Goal: Transaction & Acquisition: Purchase product/service

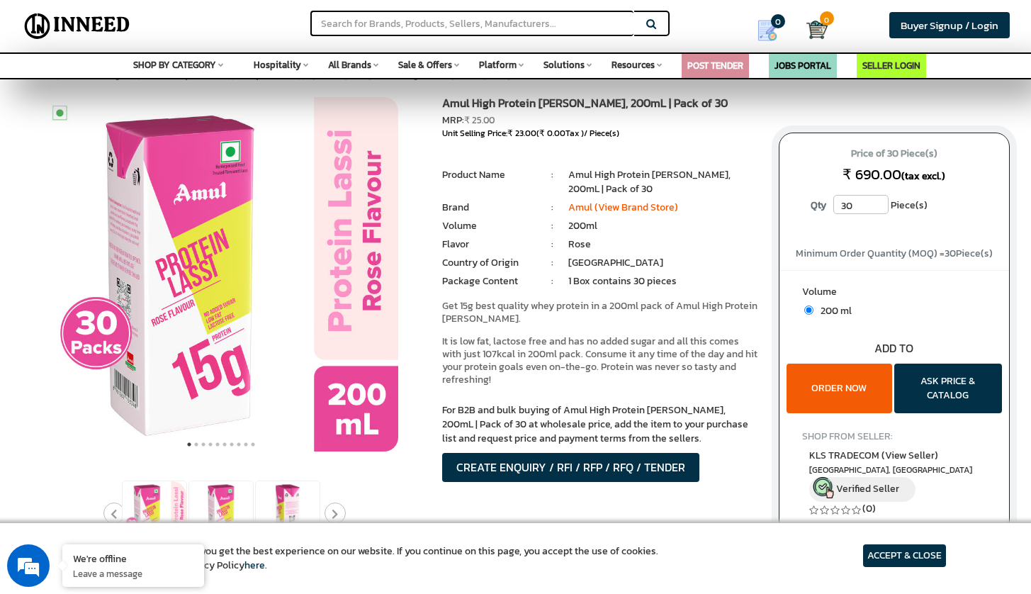
scroll to position [21, 0]
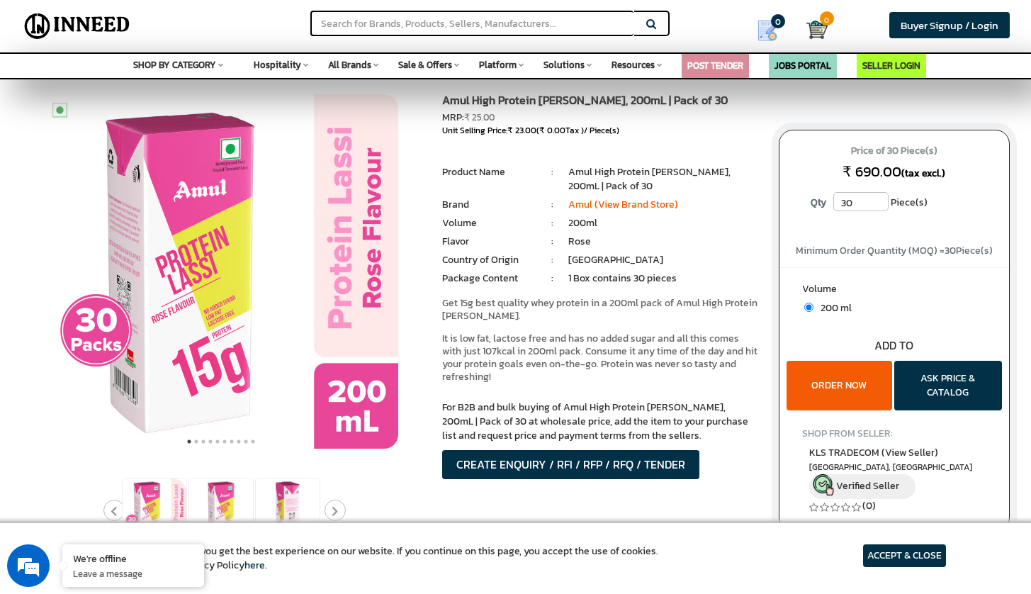
click at [880, 206] on input "30" at bounding box center [861, 201] width 55 height 19
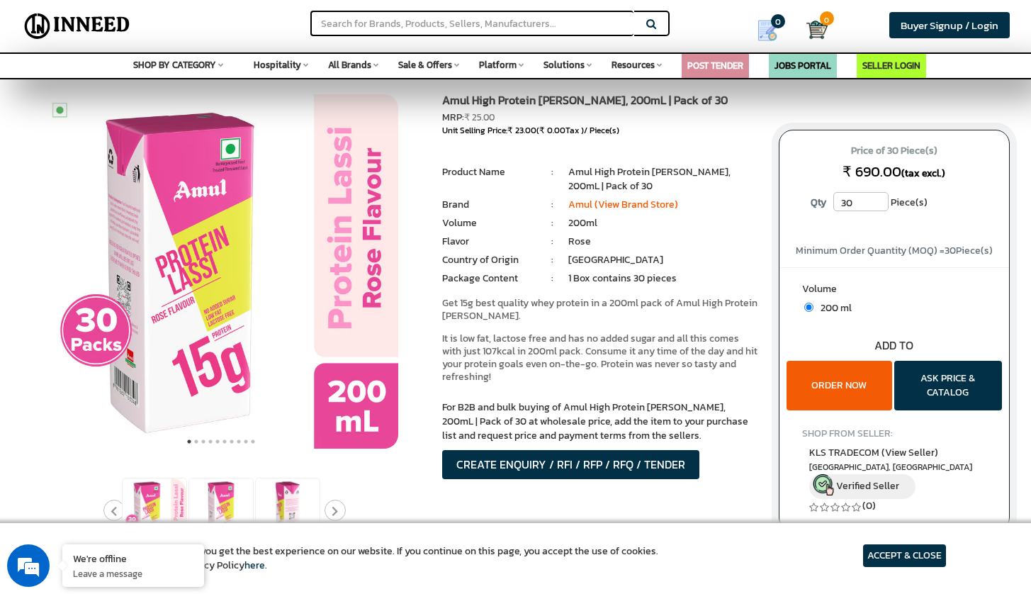
click at [880, 206] on input "30" at bounding box center [861, 201] width 55 height 19
click at [860, 205] on input "30" at bounding box center [861, 201] width 55 height 19
type input "3"
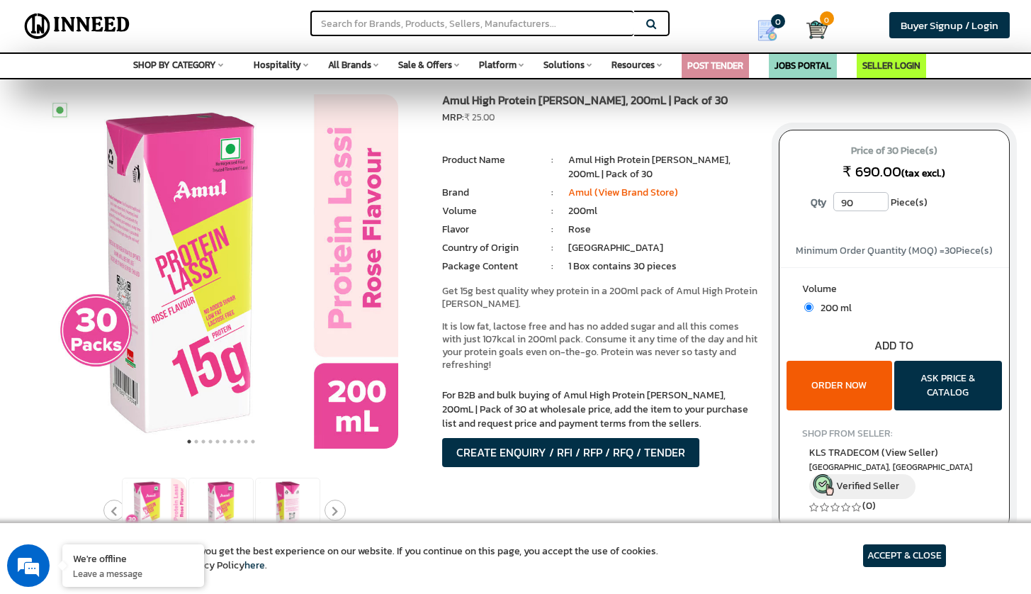
type input "90"
click at [866, 371] on button "ORDER NOW" at bounding box center [840, 386] width 106 height 50
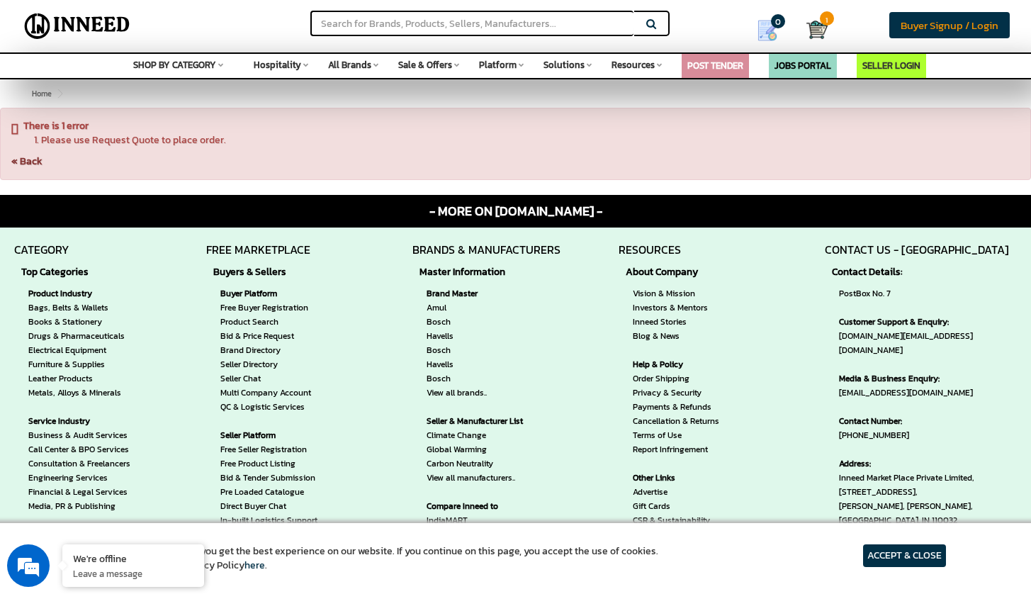
click at [984, 25] on span "Buyer Signup / Login" at bounding box center [950, 25] width 98 height 16
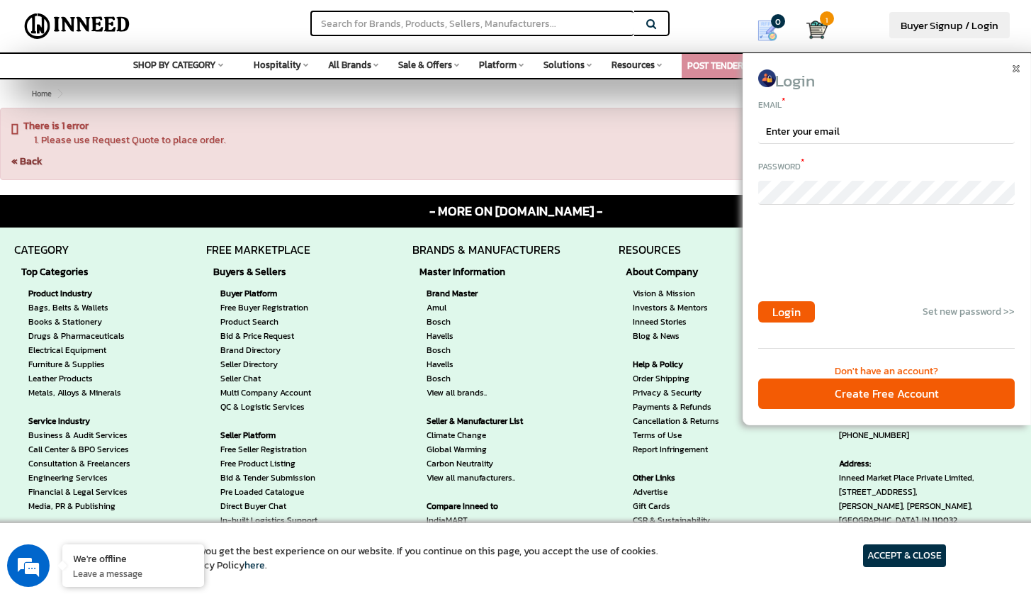
click at [888, 368] on div "Don't have an account?" at bounding box center [886, 371] width 257 height 14
click at [855, 370] on div "Don't have an account?" at bounding box center [886, 371] width 257 height 14
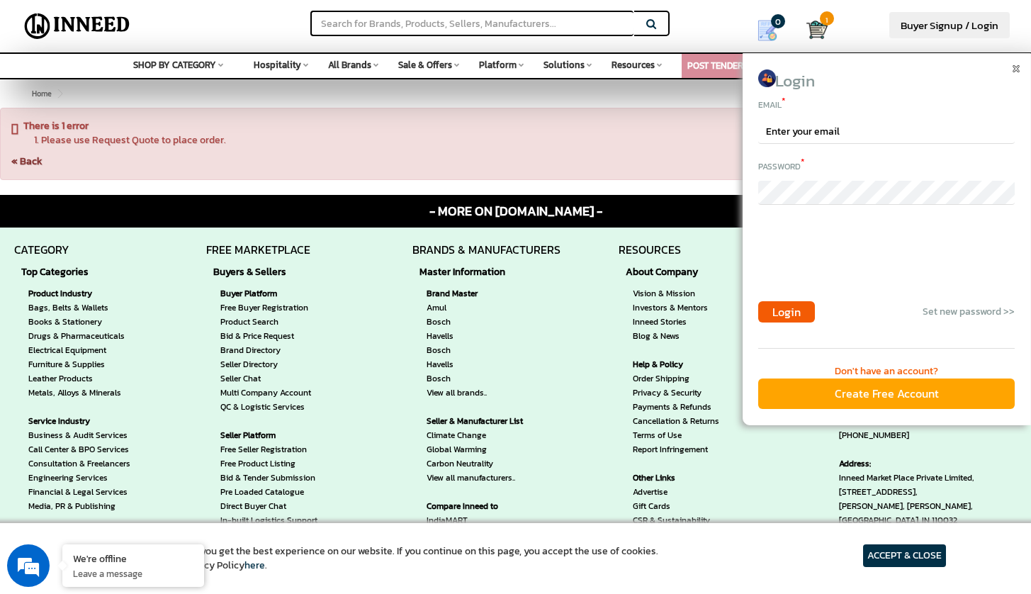
click at [858, 396] on div "Create Free Account" at bounding box center [886, 394] width 257 height 30
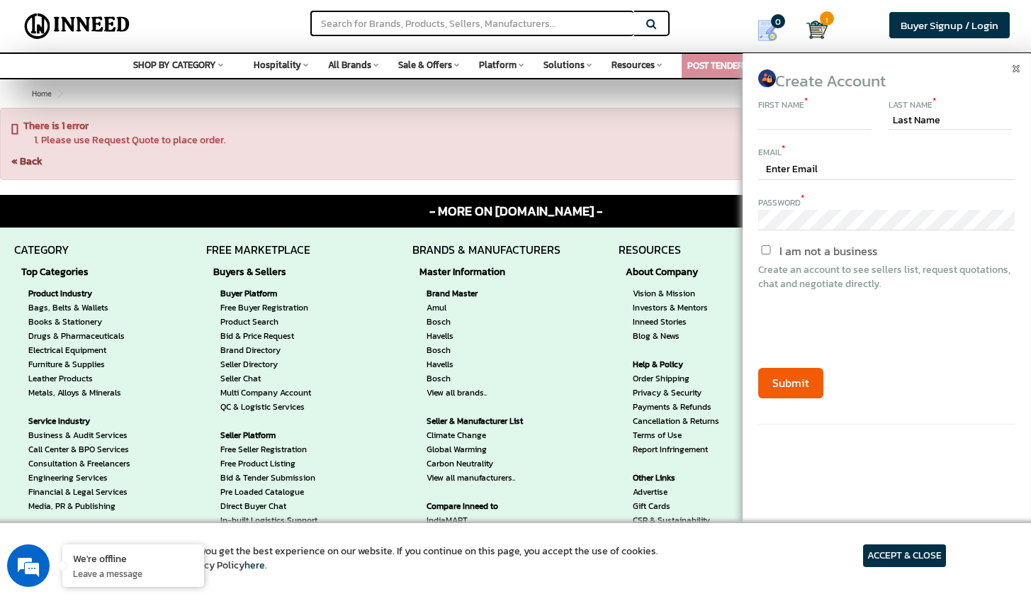
click at [800, 122] on input "text" at bounding box center [814, 121] width 113 height 17
type input "r"
type input "hri"
type input "Hrishikesh"
type input "Pushpatode"
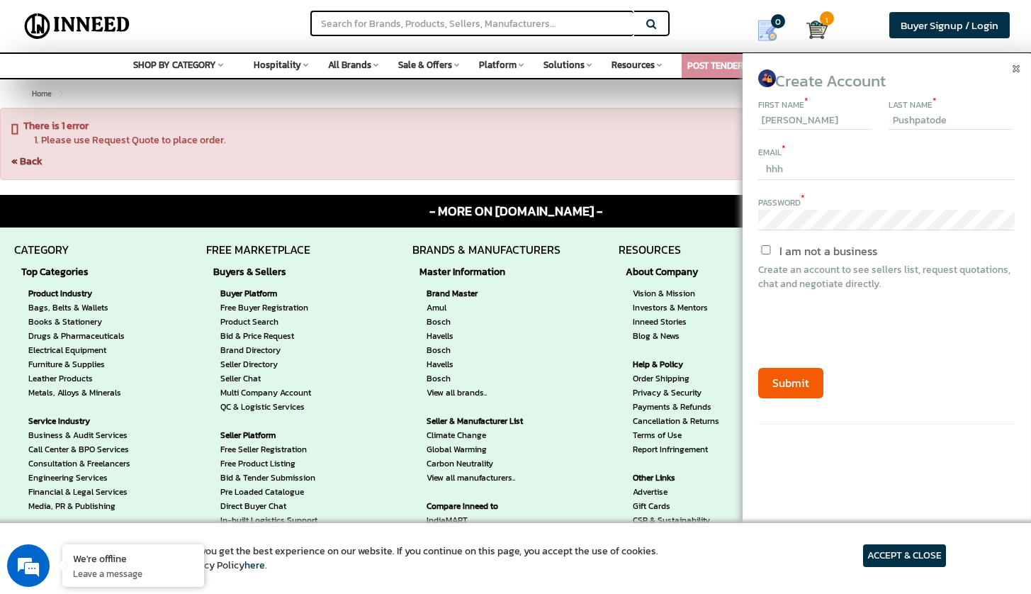
click at [803, 181] on div "First Name * Hrishikesh Last Name * Pushpatode Email * hhh Password * I am not …" at bounding box center [886, 274] width 257 height 358
type input "[EMAIL_ADDRESS][DOMAIN_NAME]"
click at [789, 376] on button "Submit" at bounding box center [790, 383] width 65 height 30
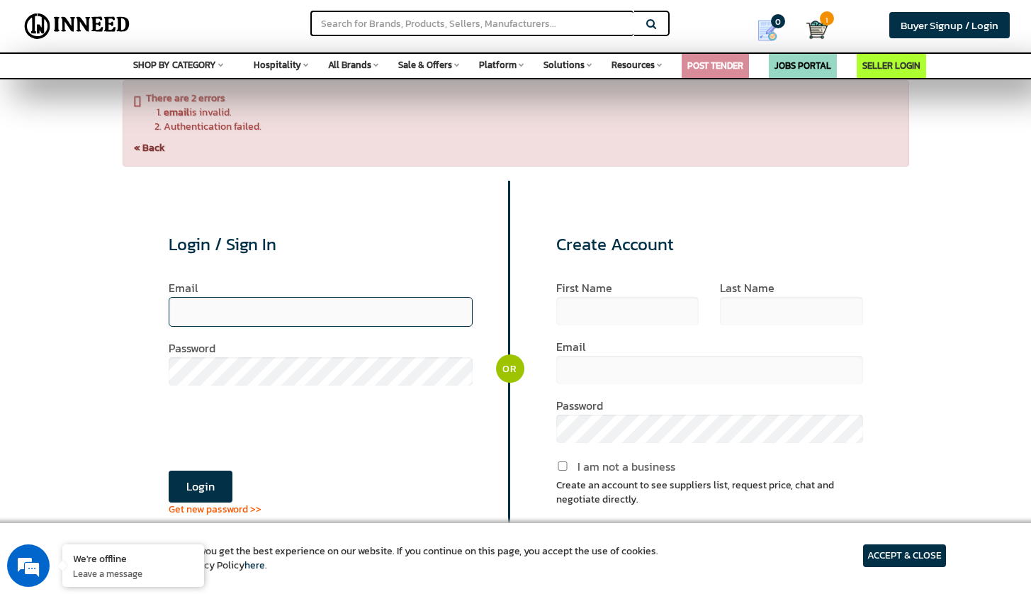
type input "hrishikeshpushpatode24072004@gmail.com"
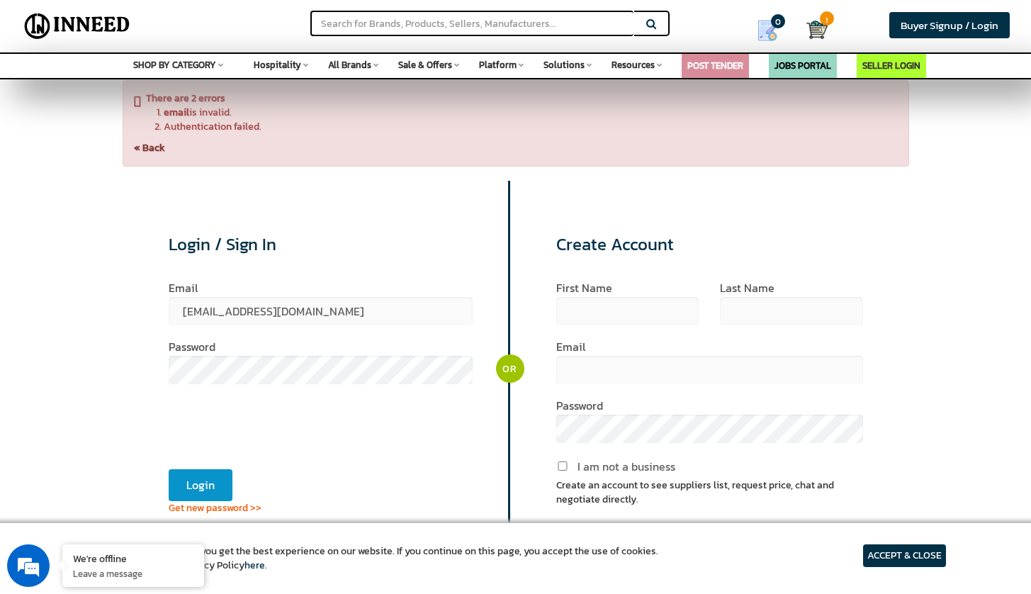
click at [190, 483] on button "Login" at bounding box center [201, 485] width 64 height 32
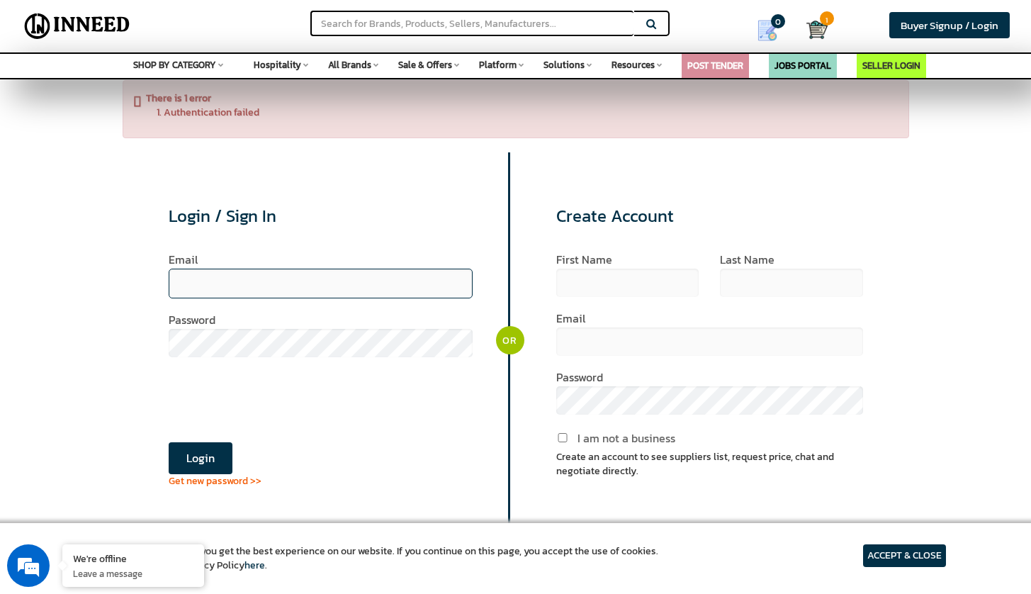
type input "[EMAIL_ADDRESS][DOMAIN_NAME]"
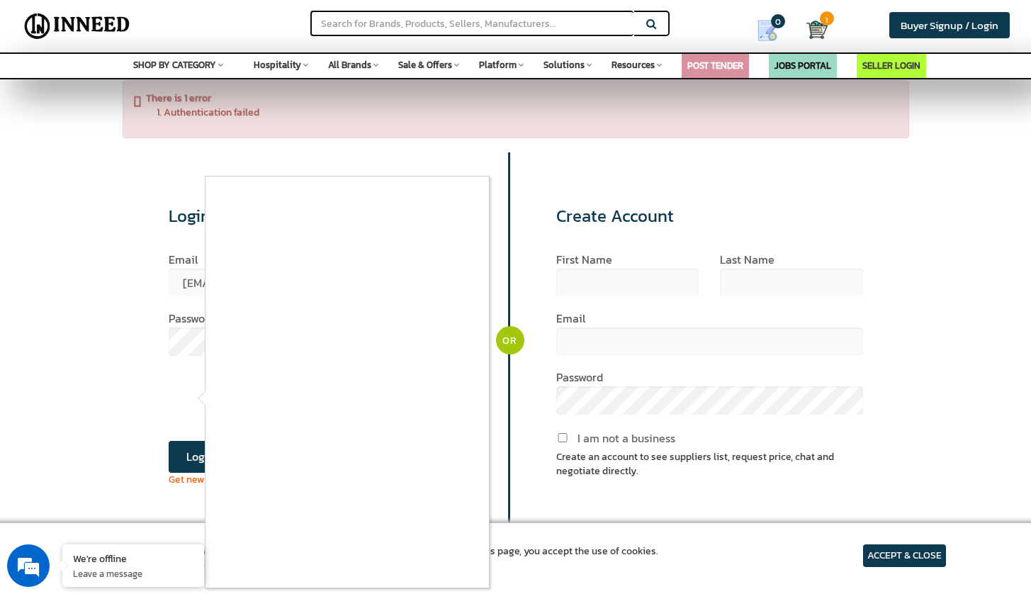
click at [178, 457] on div at bounding box center [515, 297] width 1031 height 594
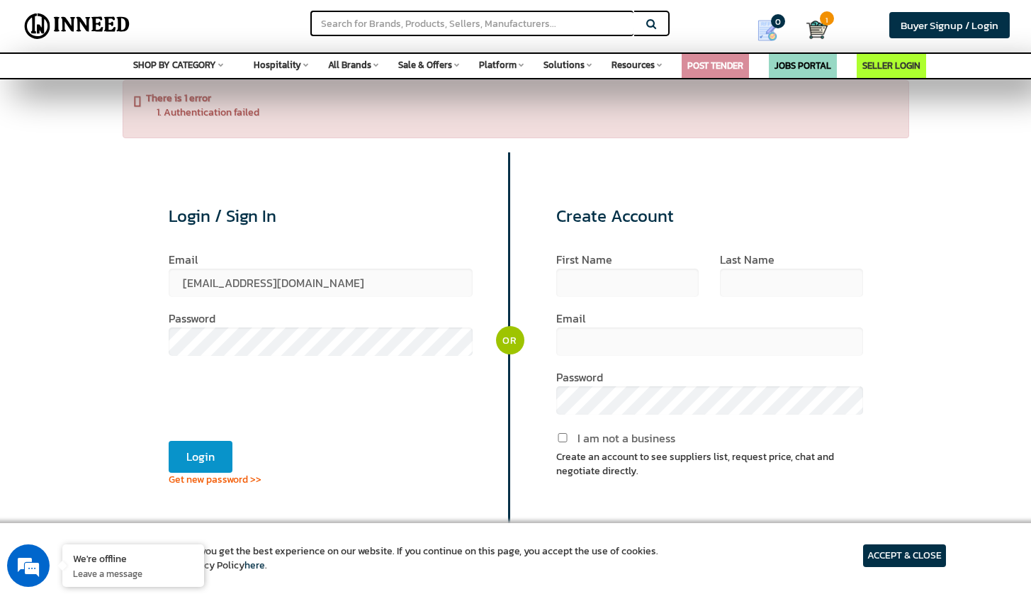
click at [208, 459] on button "Login" at bounding box center [201, 457] width 64 height 32
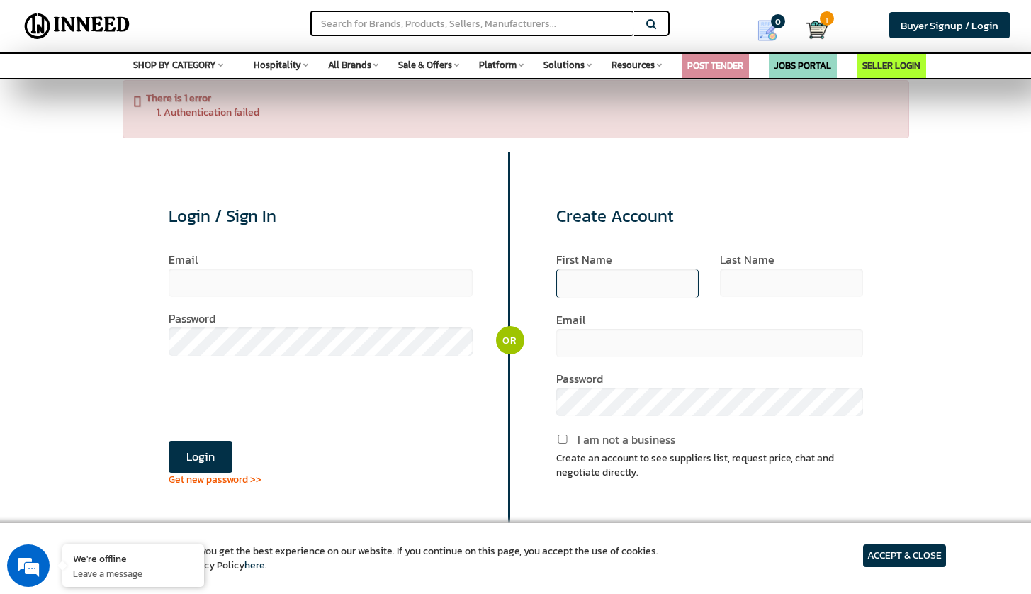
click at [628, 282] on input "text" at bounding box center [627, 284] width 142 height 30
type input "hr"
type input "Hrishikesh"
type input "Pushpatode"
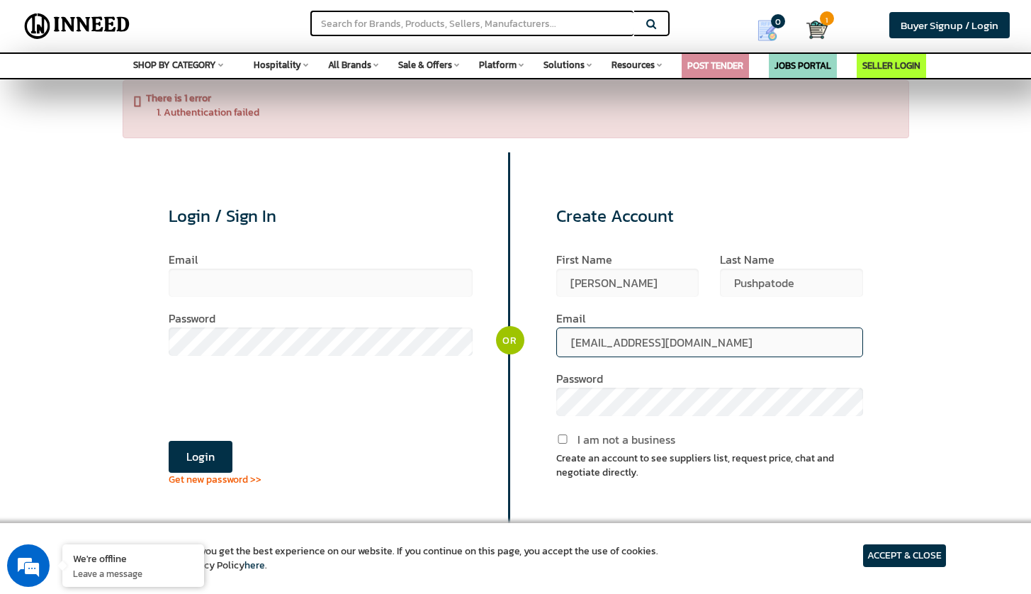
type input "hrishikeshpushpatode24072004@gmail.com"
click at [643, 426] on div "Password" at bounding box center [709, 400] width 307 height 59
click at [649, 386] on div "Password" at bounding box center [709, 392] width 307 height 43
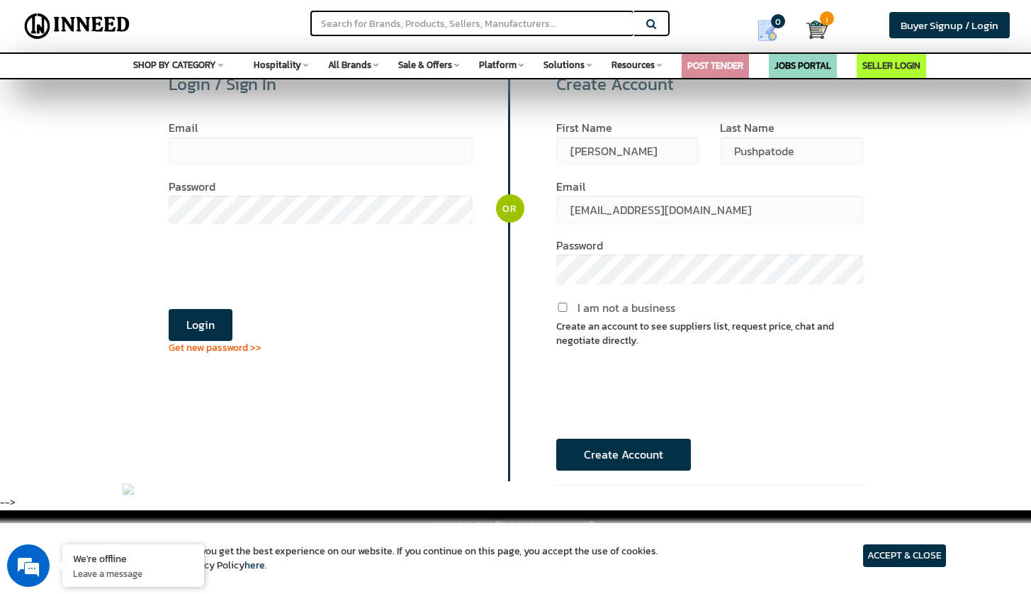
scroll to position [137, 0]
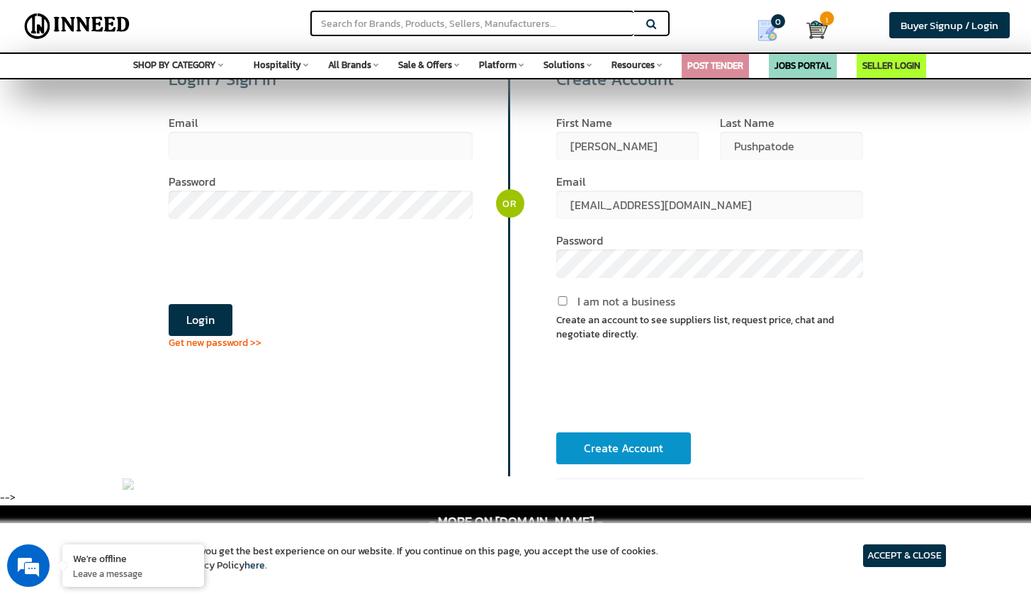
click at [598, 435] on button "Create Account" at bounding box center [623, 448] width 135 height 32
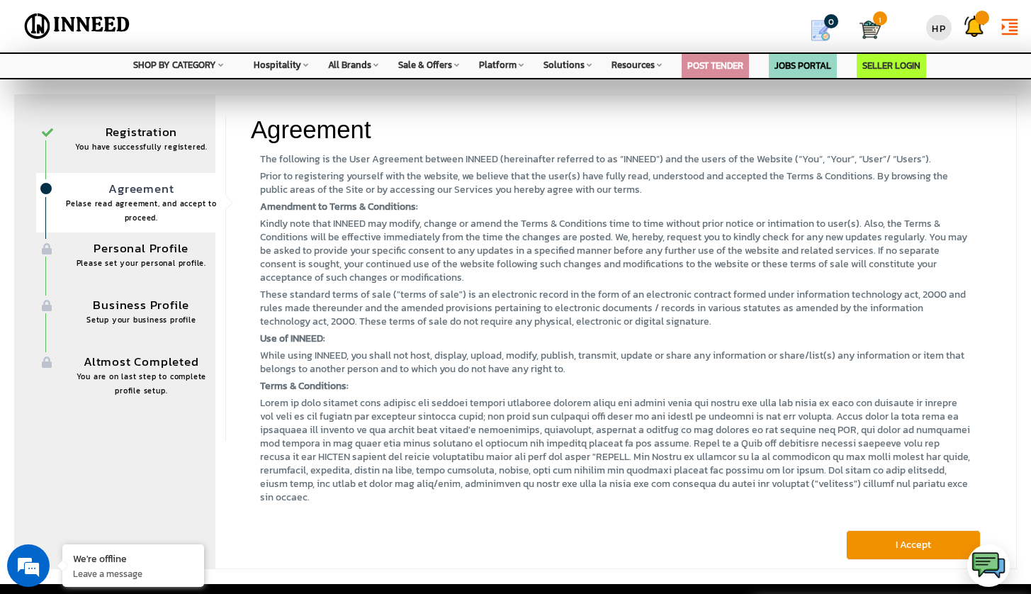
scroll to position [31, 0]
click at [910, 536] on button "I Accept" at bounding box center [913, 545] width 135 height 30
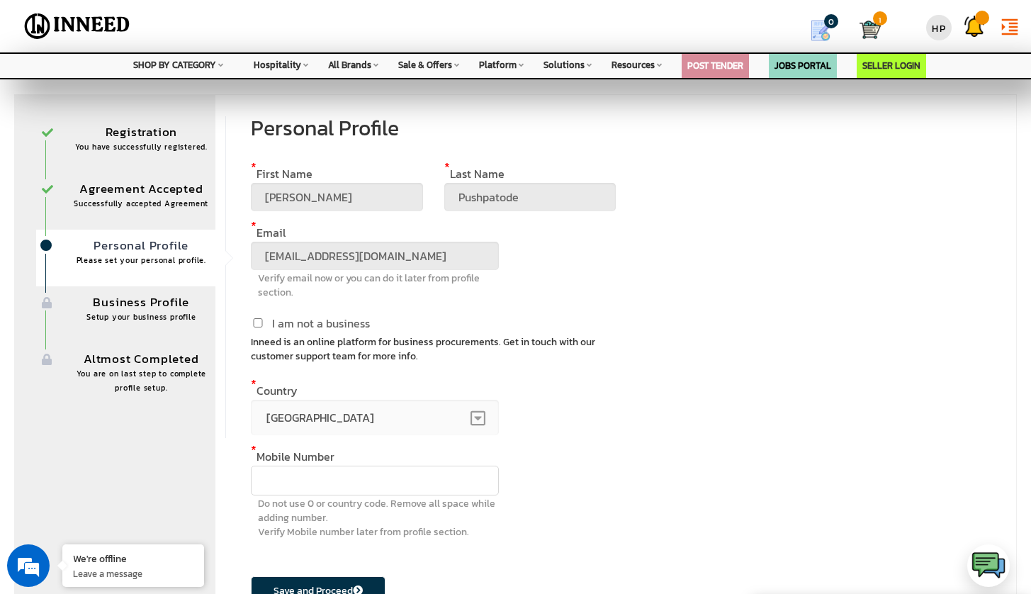
click at [256, 327] on label "I am not a business" at bounding box center [310, 323] width 119 height 16
click at [256, 327] on input "I am not a business" at bounding box center [258, 322] width 14 height 9
checkbox input "true"
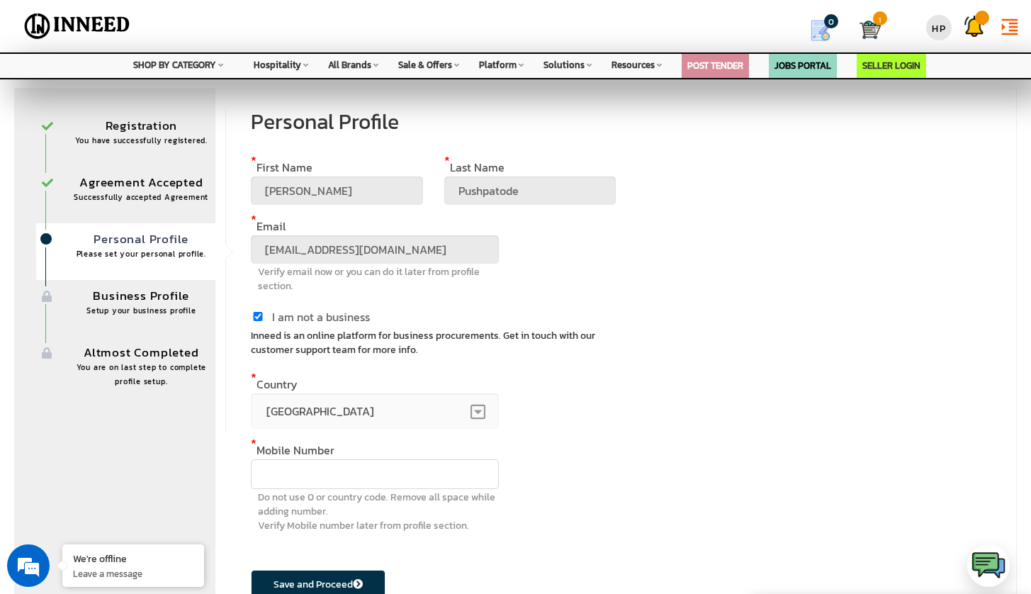
scroll to position [6, 0]
click at [324, 474] on input "text" at bounding box center [375, 475] width 248 height 30
type input "8806291674"
click at [312, 581] on button "Save and Proceed" at bounding box center [318, 586] width 135 height 30
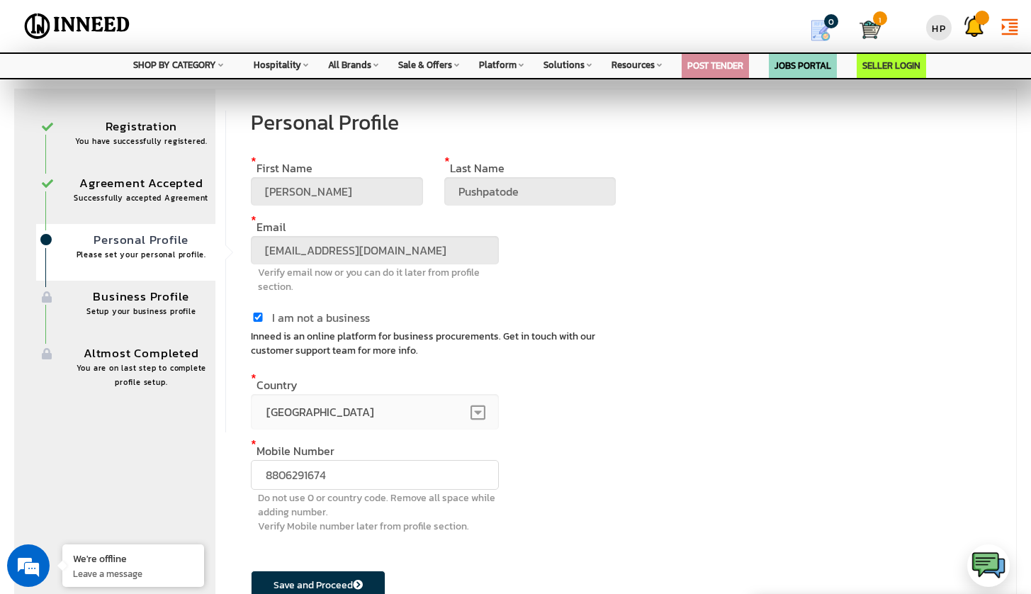
click at [359, 575] on button "Save and Proceed" at bounding box center [318, 586] width 135 height 30
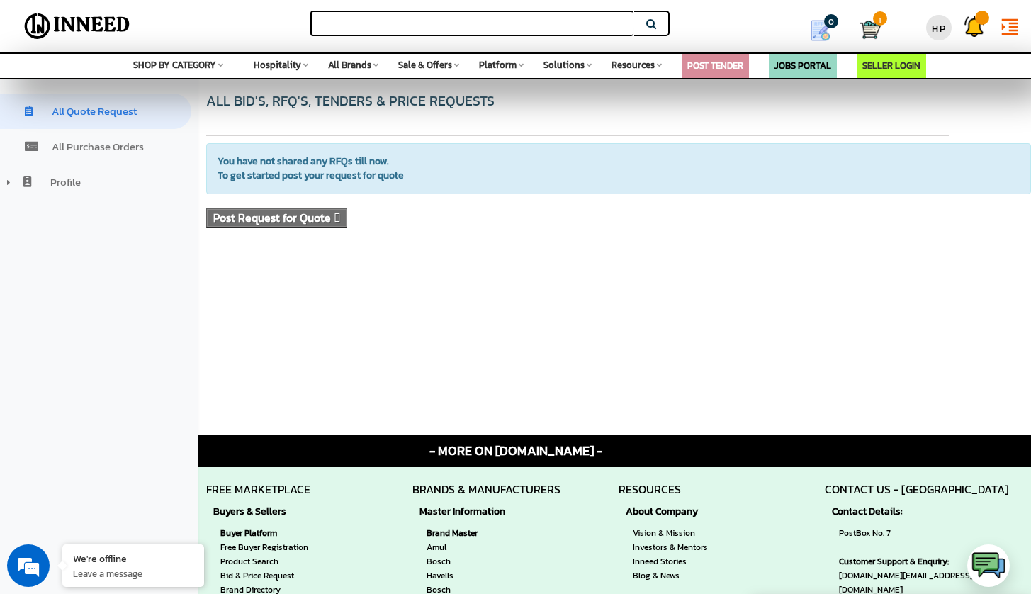
click at [426, 18] on input "text" at bounding box center [471, 24] width 323 height 26
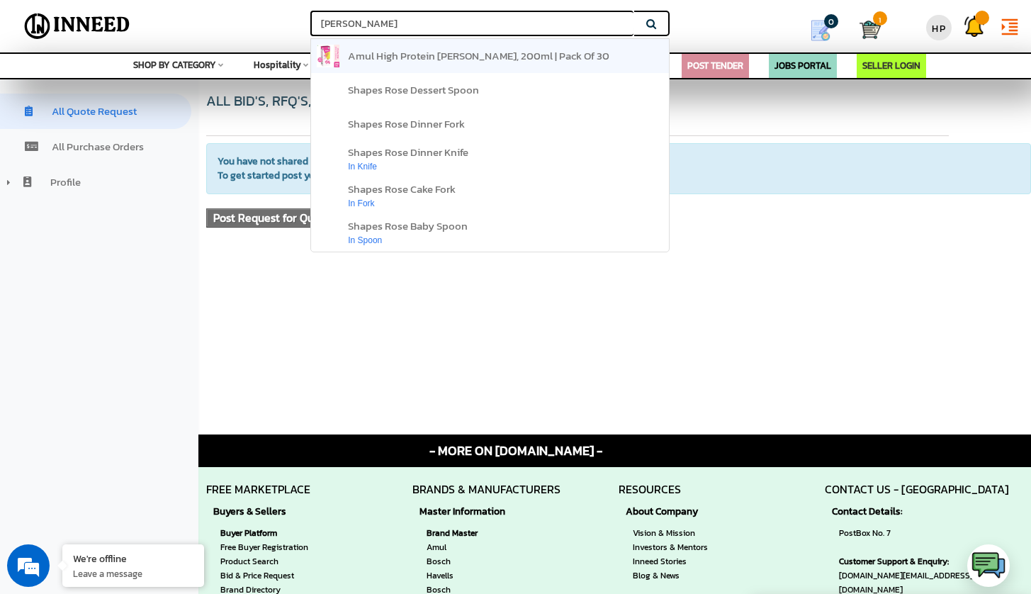
type input "rose lass"
click at [510, 48] on span "amul high protein rose lassi, 200ml | pack of 30" at bounding box center [479, 55] width 262 height 16
